Goal: Navigation & Orientation: Go to known website

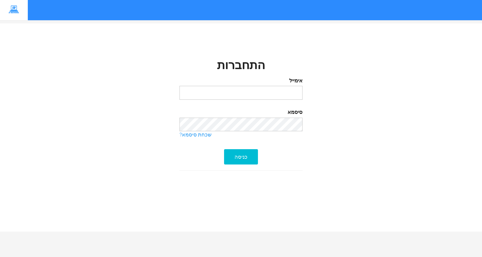
type input "[EMAIL_ADDRESS][DOMAIN_NAME]"
click at [253, 160] on div "כניסה" at bounding box center [241, 156] width 34 height 15
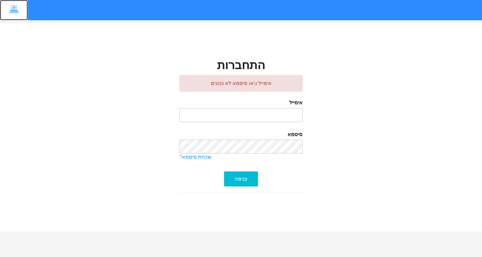
click at [14, 9] on img at bounding box center [13, 9] width 19 height 11
